Goal: Find specific page/section

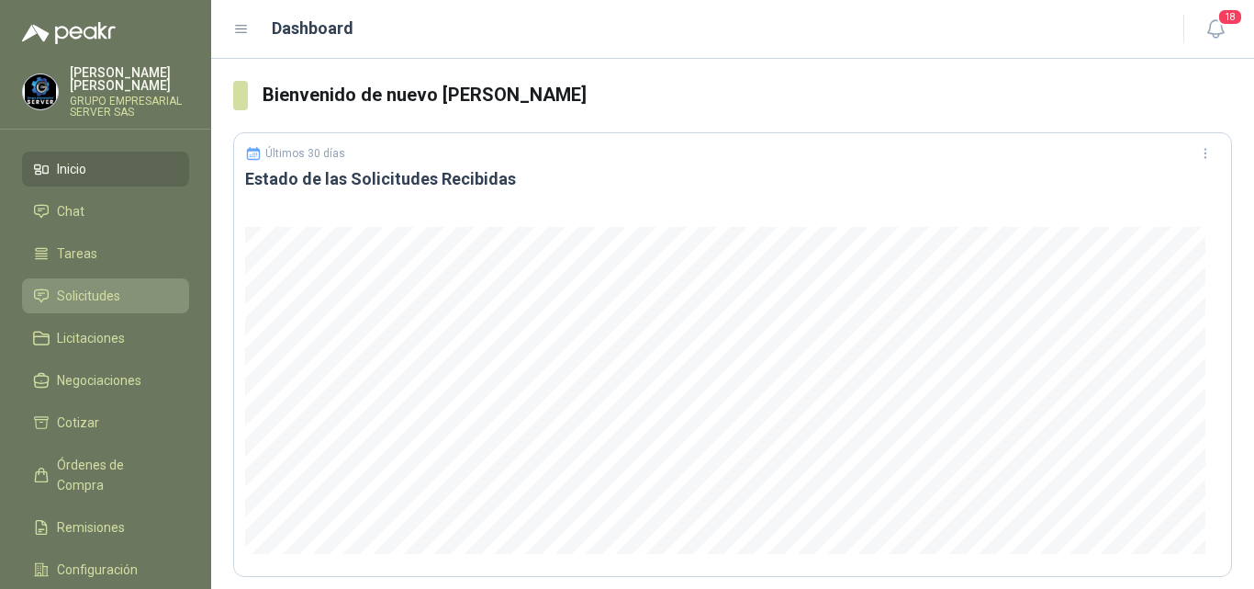
click at [95, 297] on span "Solicitudes" at bounding box center [88, 296] width 63 height 20
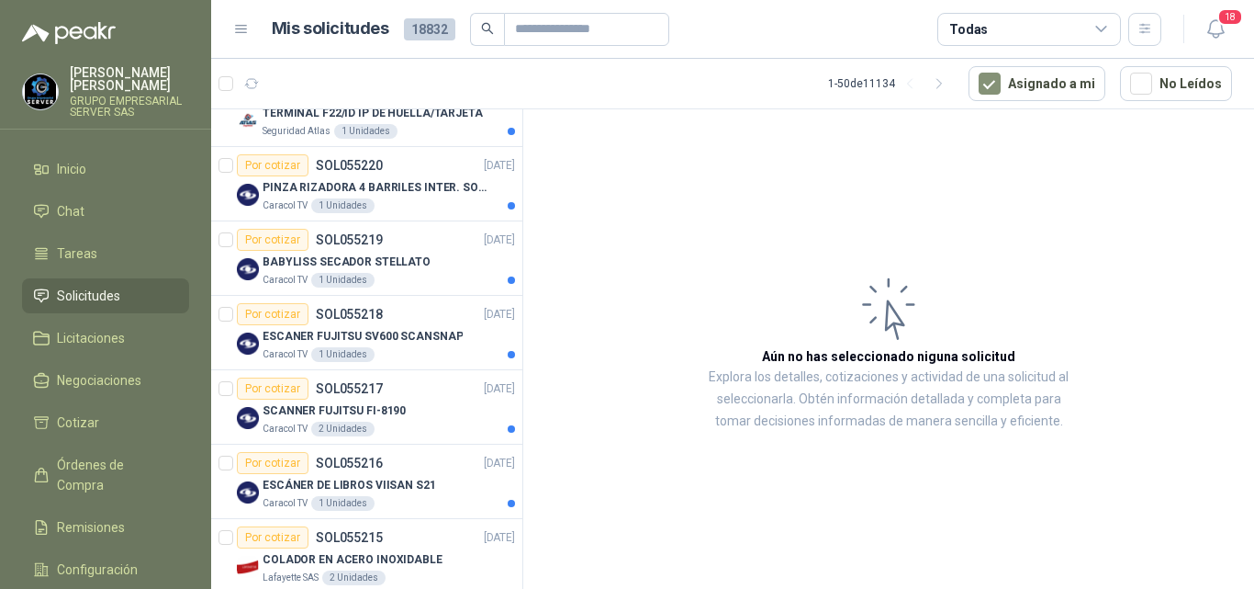
scroll to position [15, 0]
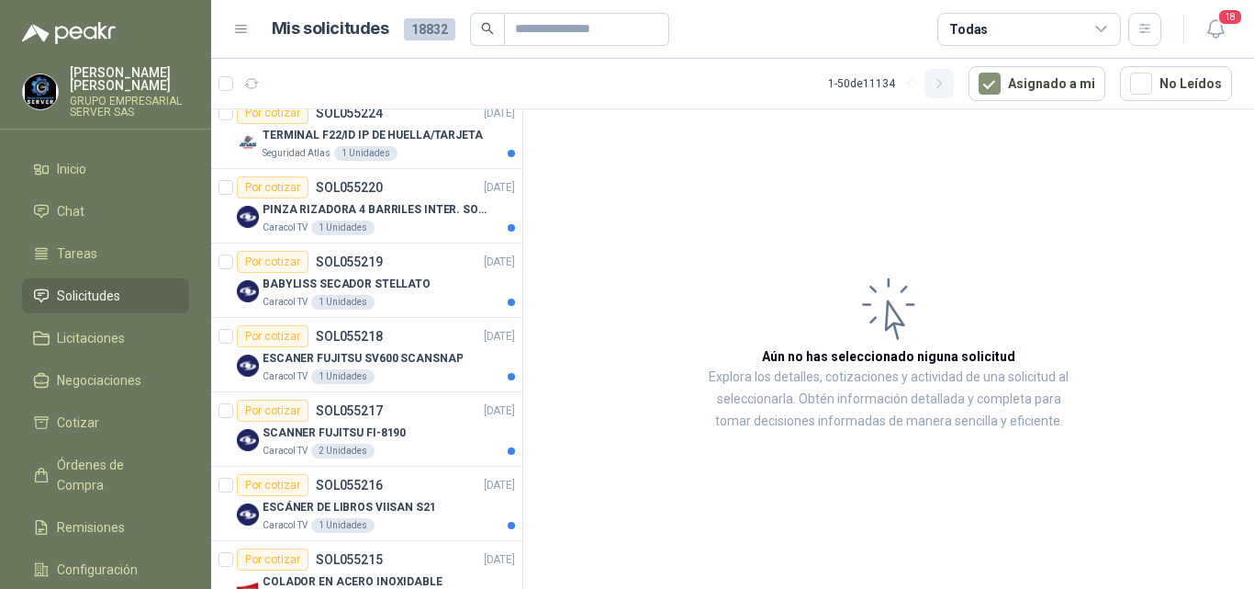
click at [941, 84] on icon "button" at bounding box center [939, 83] width 5 height 9
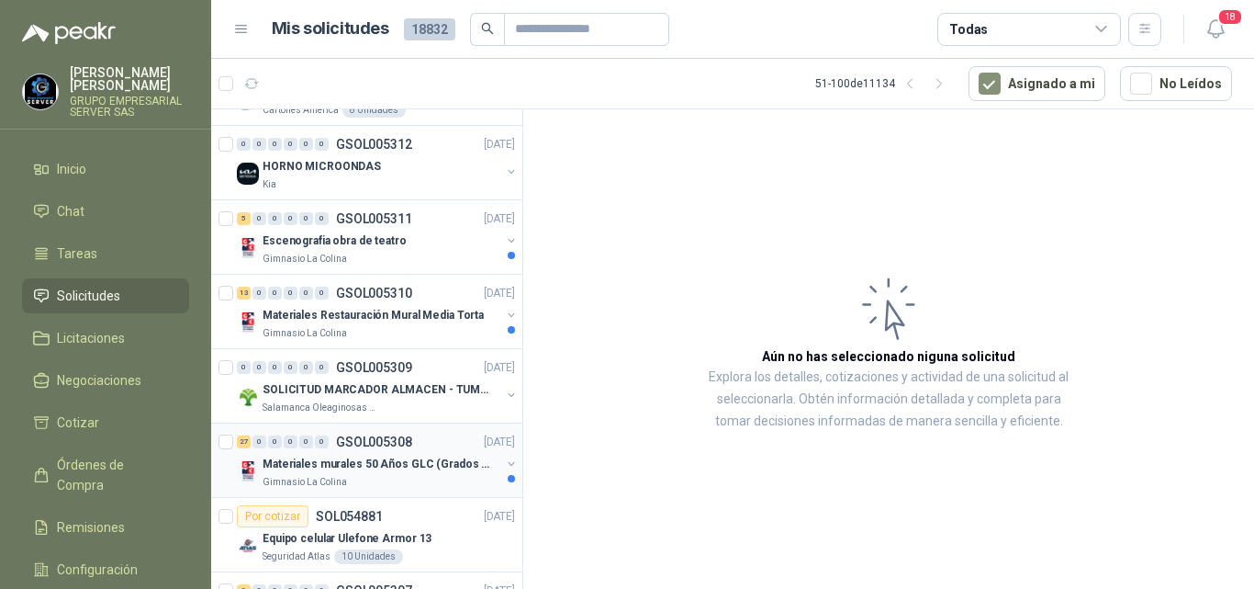
scroll to position [1102, 0]
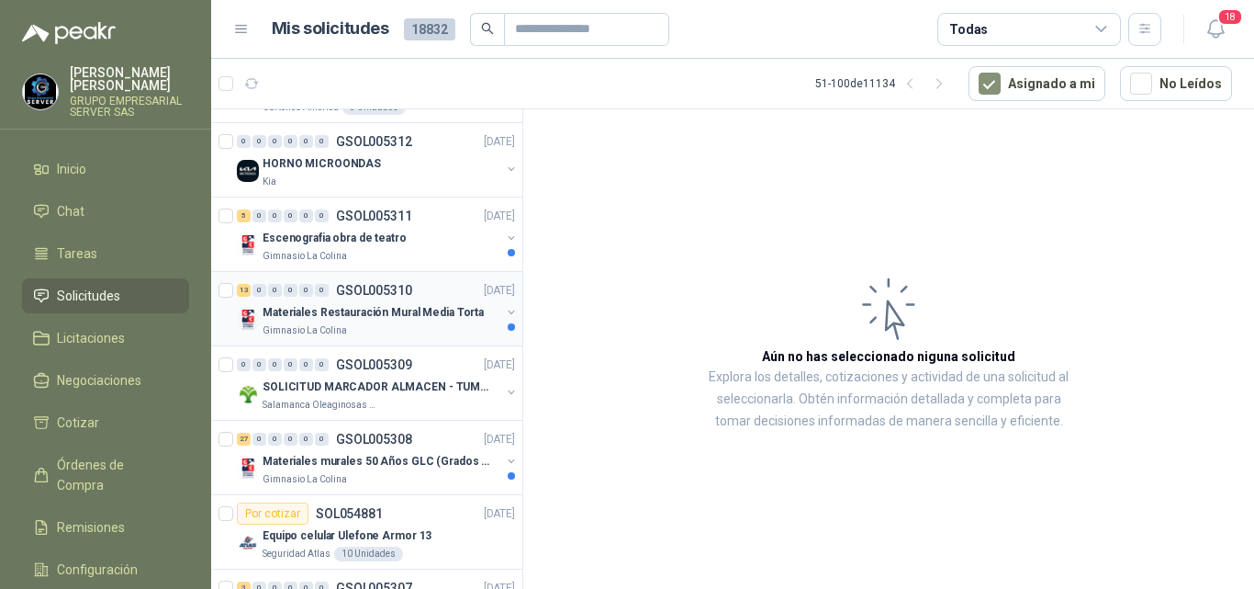
click at [410, 313] on p "Materiales Restauración Mural Media Torta" at bounding box center [373, 312] width 221 height 17
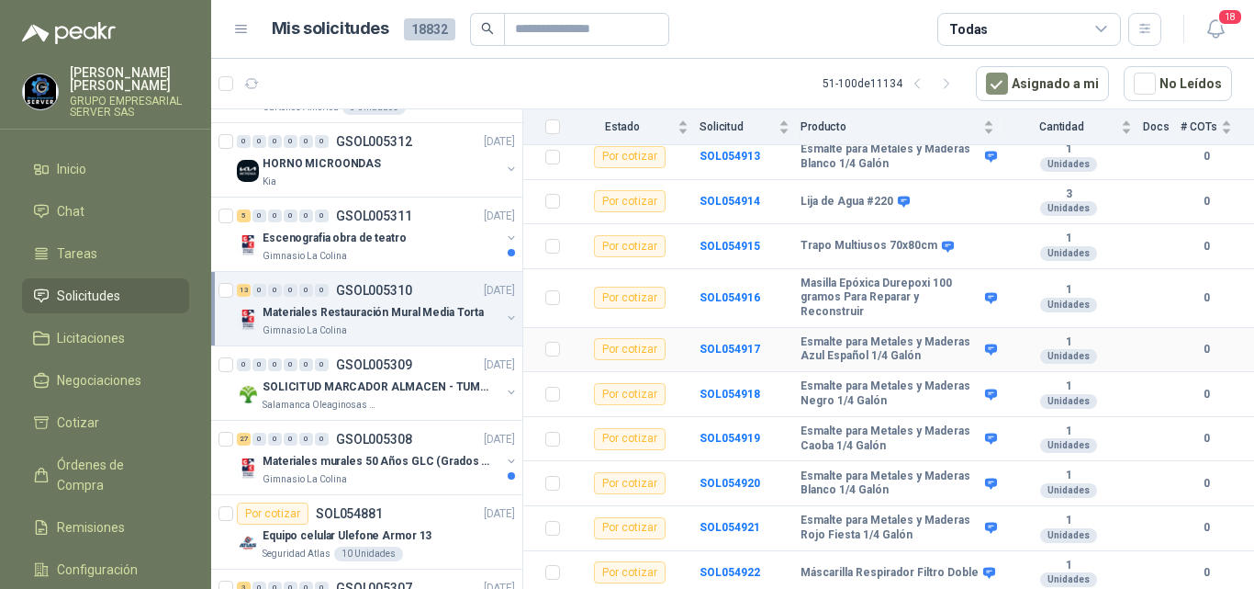
scroll to position [382, 0]
drag, startPoint x: 862, startPoint y: 472, endPoint x: 868, endPoint y: 454, distance: 18.3
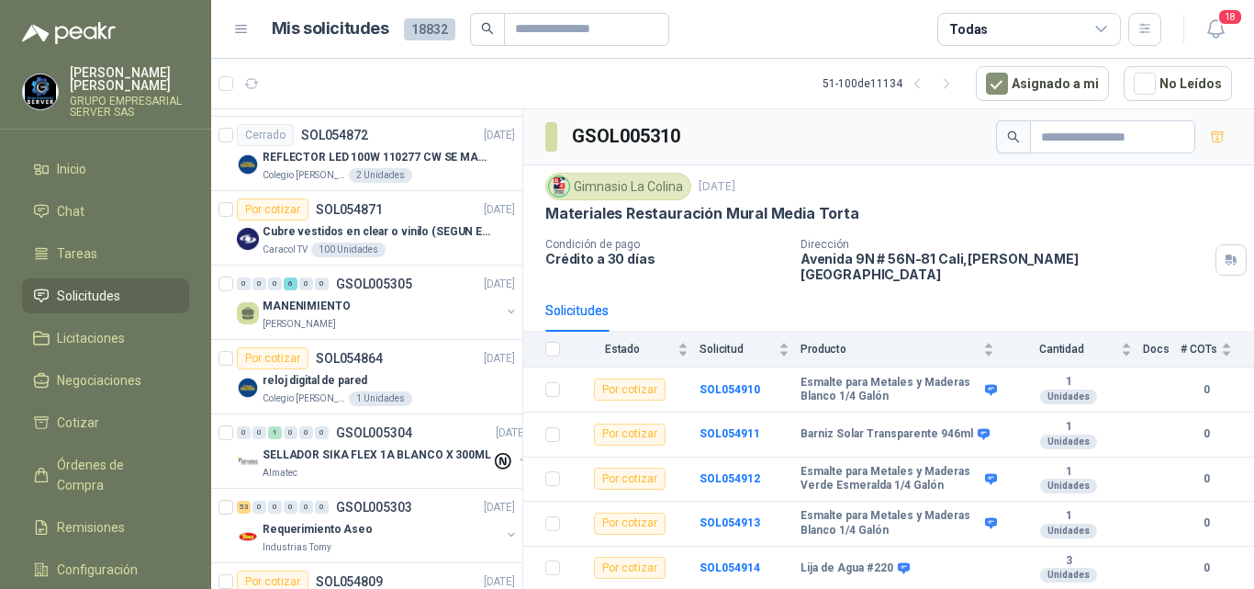
scroll to position [2339, 0]
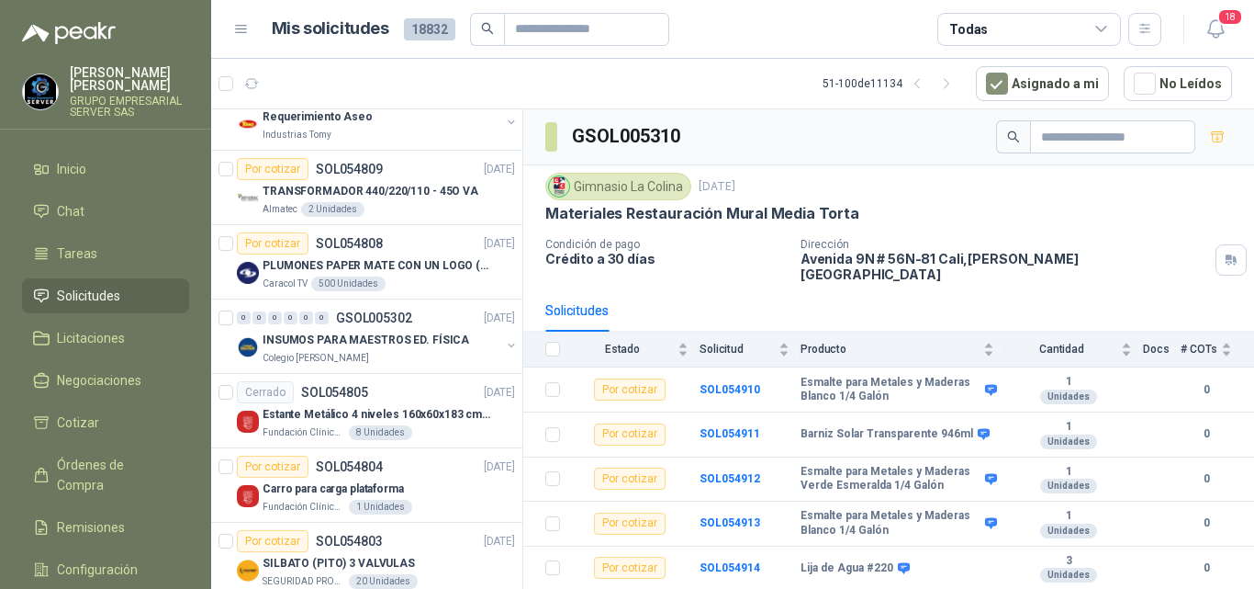
click at [522, 493] on div "0 0 0 0 0 0 GSOL005319 [DATE] GUANTE TIPO INGENIERO CORTO REFORZADO Almatec Por…" at bounding box center [367, 352] width 312 height 486
